Goal: Go to known website: Access a specific website the user already knows

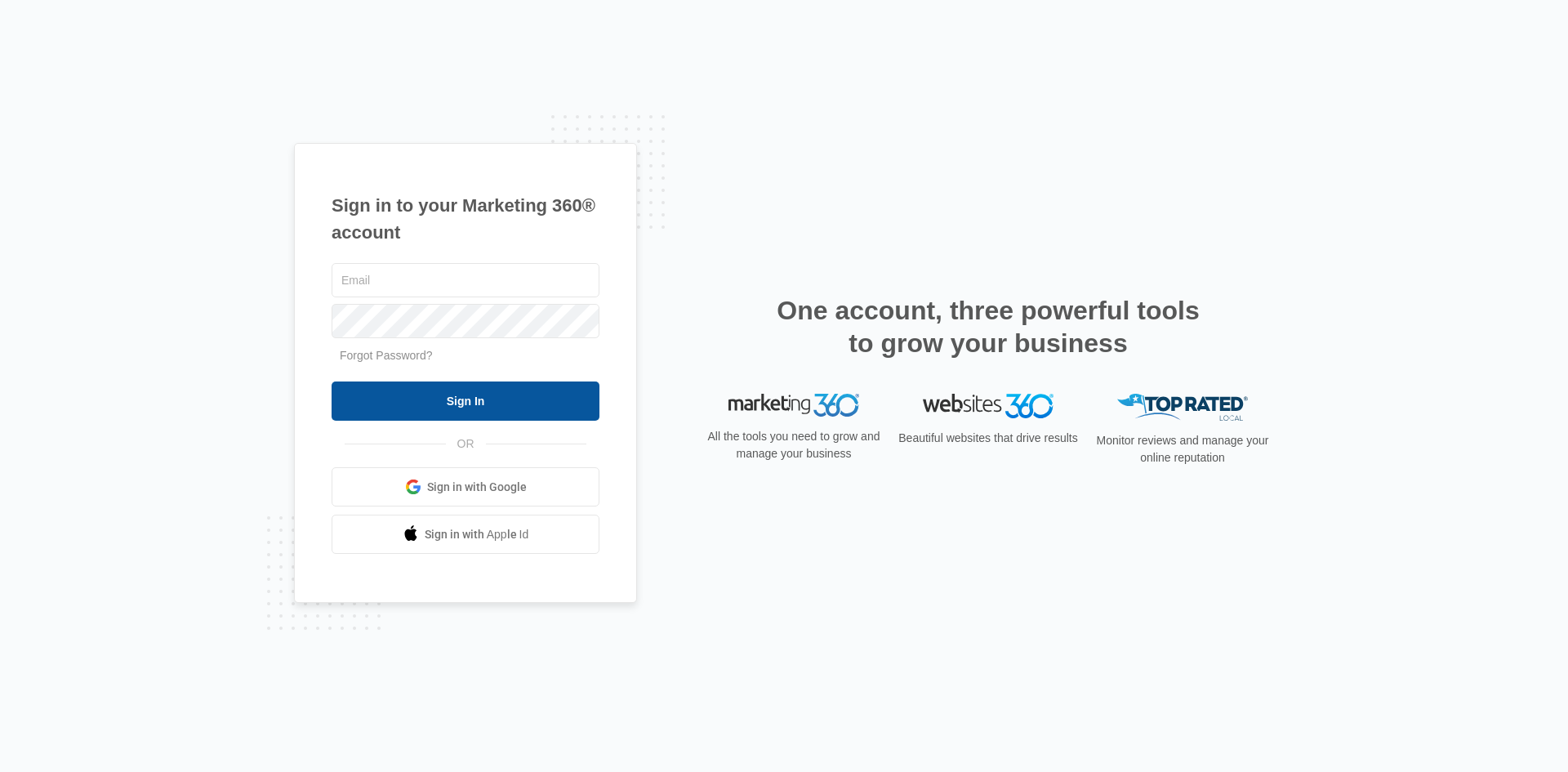
type input "[EMAIL_ADDRESS][DOMAIN_NAME]"
click at [511, 397] on input "Sign In" at bounding box center [466, 401] width 268 height 39
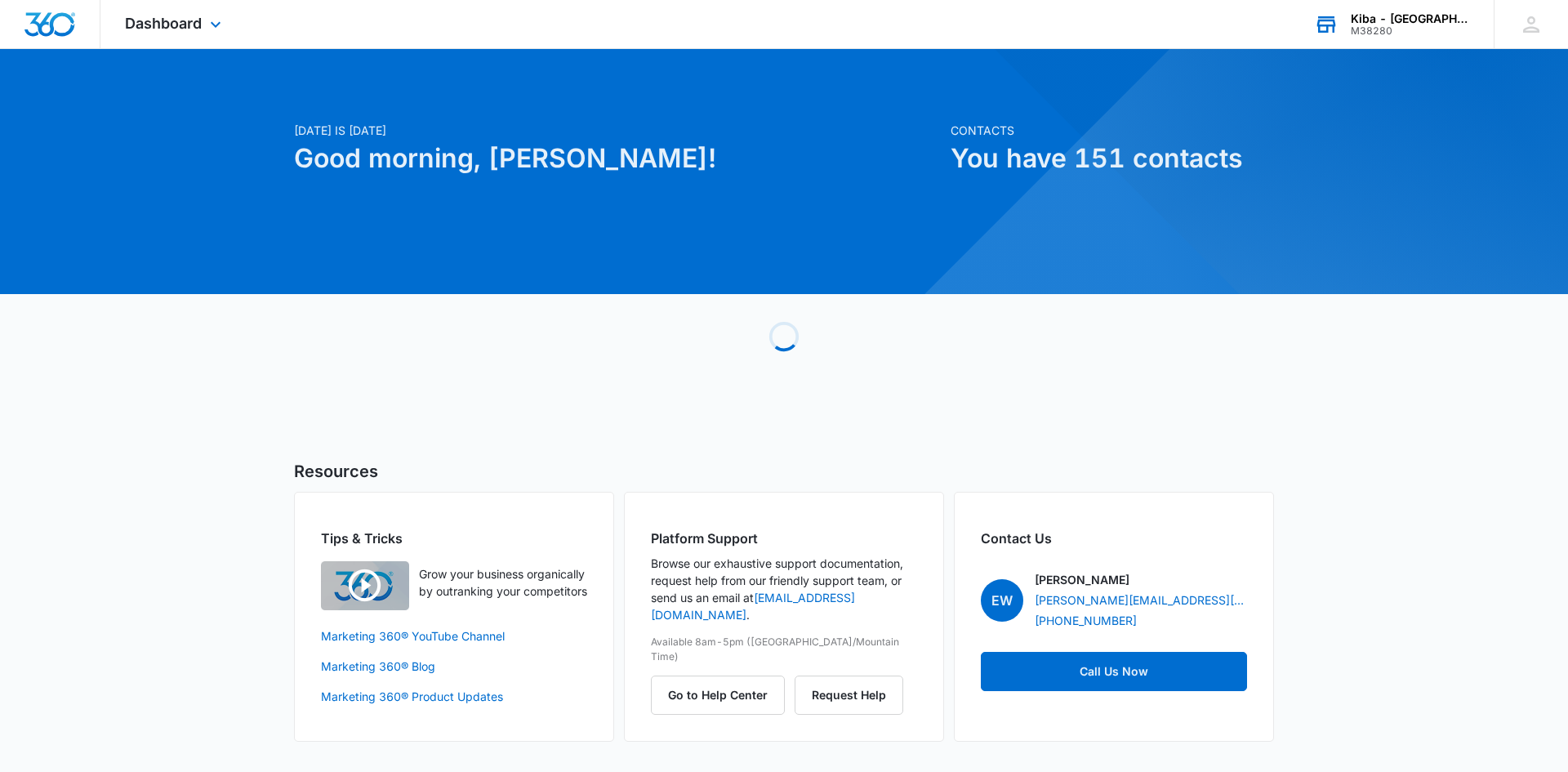
click at [1390, 17] on div "Kiba - [GEOGRAPHIC_DATA]" at bounding box center [1411, 18] width 120 height 13
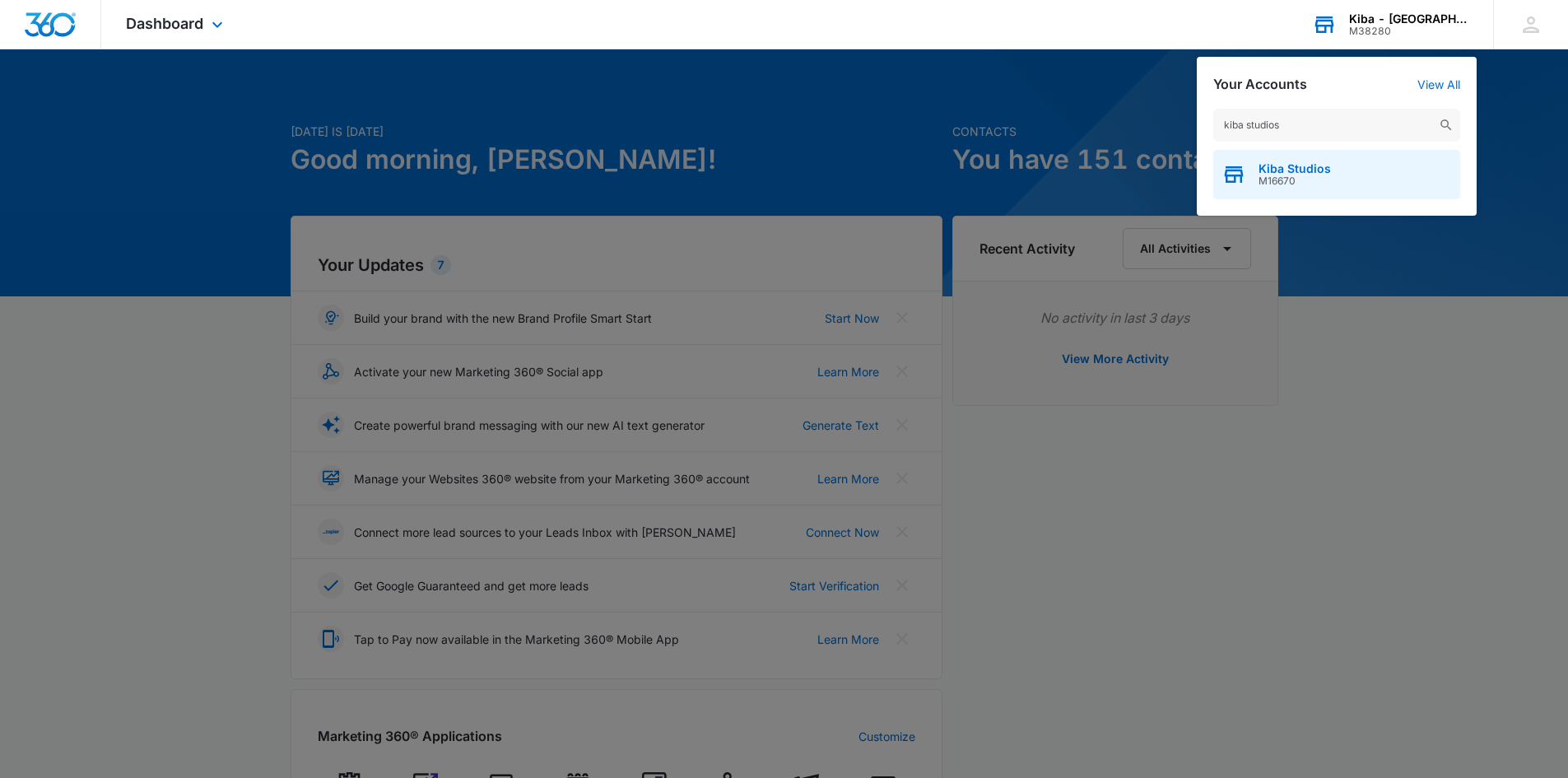
type input "kiba studios"
click at [1287, 175] on span "M16670" at bounding box center [1296, 181] width 73 height 12
